Goal: Use online tool/utility: Use online tool/utility

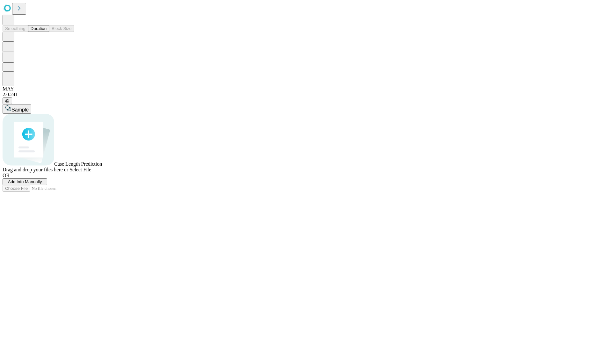
click at [47, 32] on button "Duration" at bounding box center [38, 28] width 21 height 7
click at [91, 172] on span "Select File" at bounding box center [81, 169] width 22 height 5
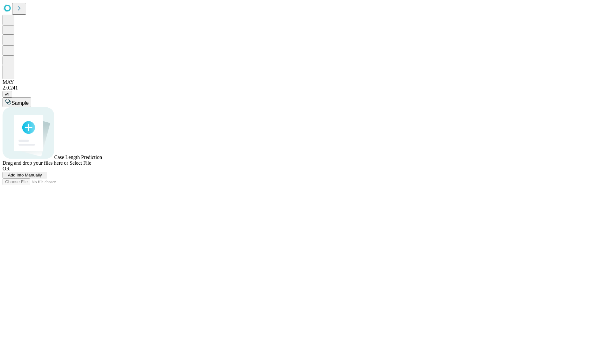
click at [91, 166] on span "Select File" at bounding box center [81, 162] width 22 height 5
